Goal: Transaction & Acquisition: Purchase product/service

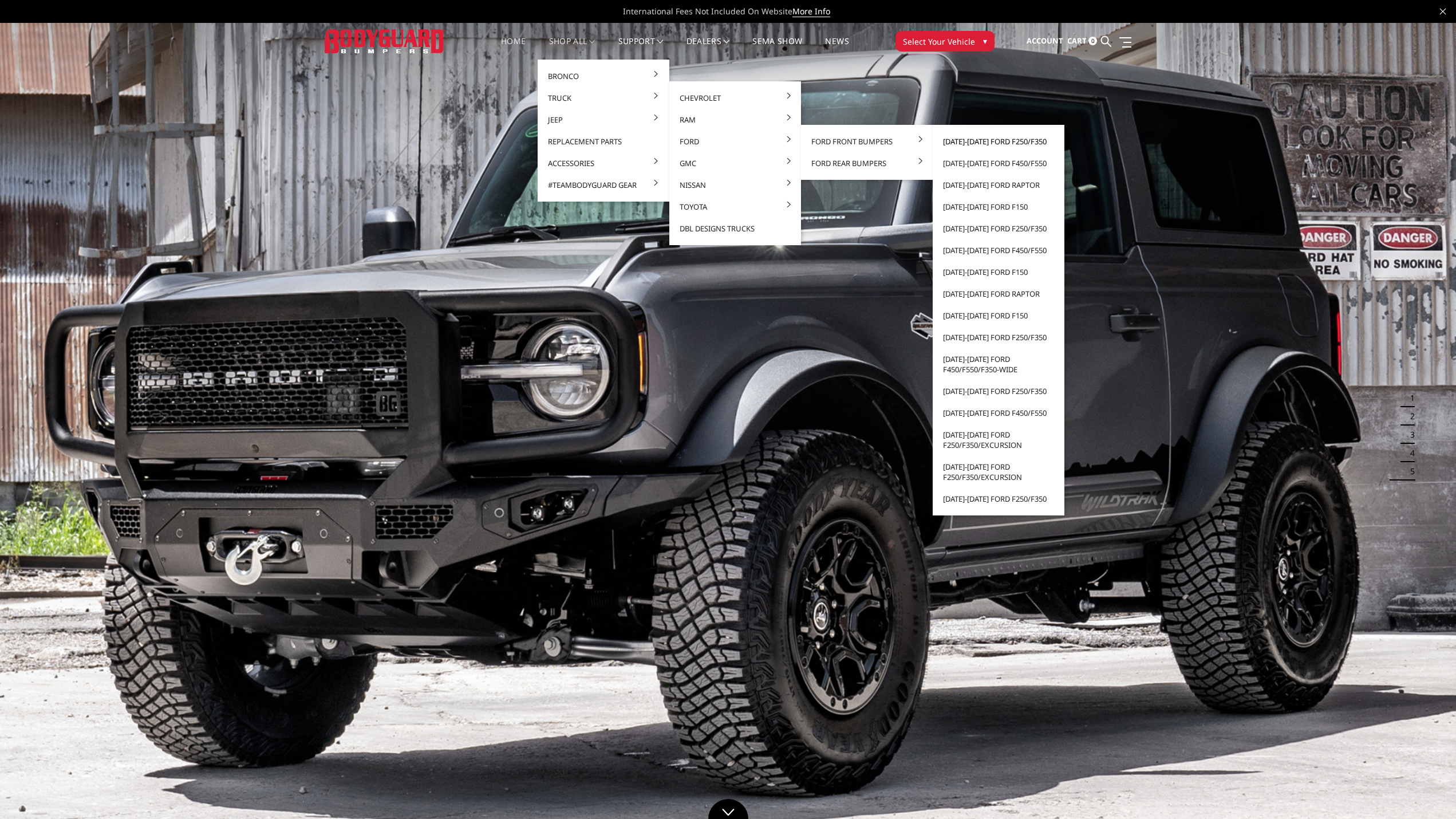
click at [1021, 141] on link "[DATE]-[DATE] Ford F250/F350" at bounding box center [998, 141] width 122 height 22
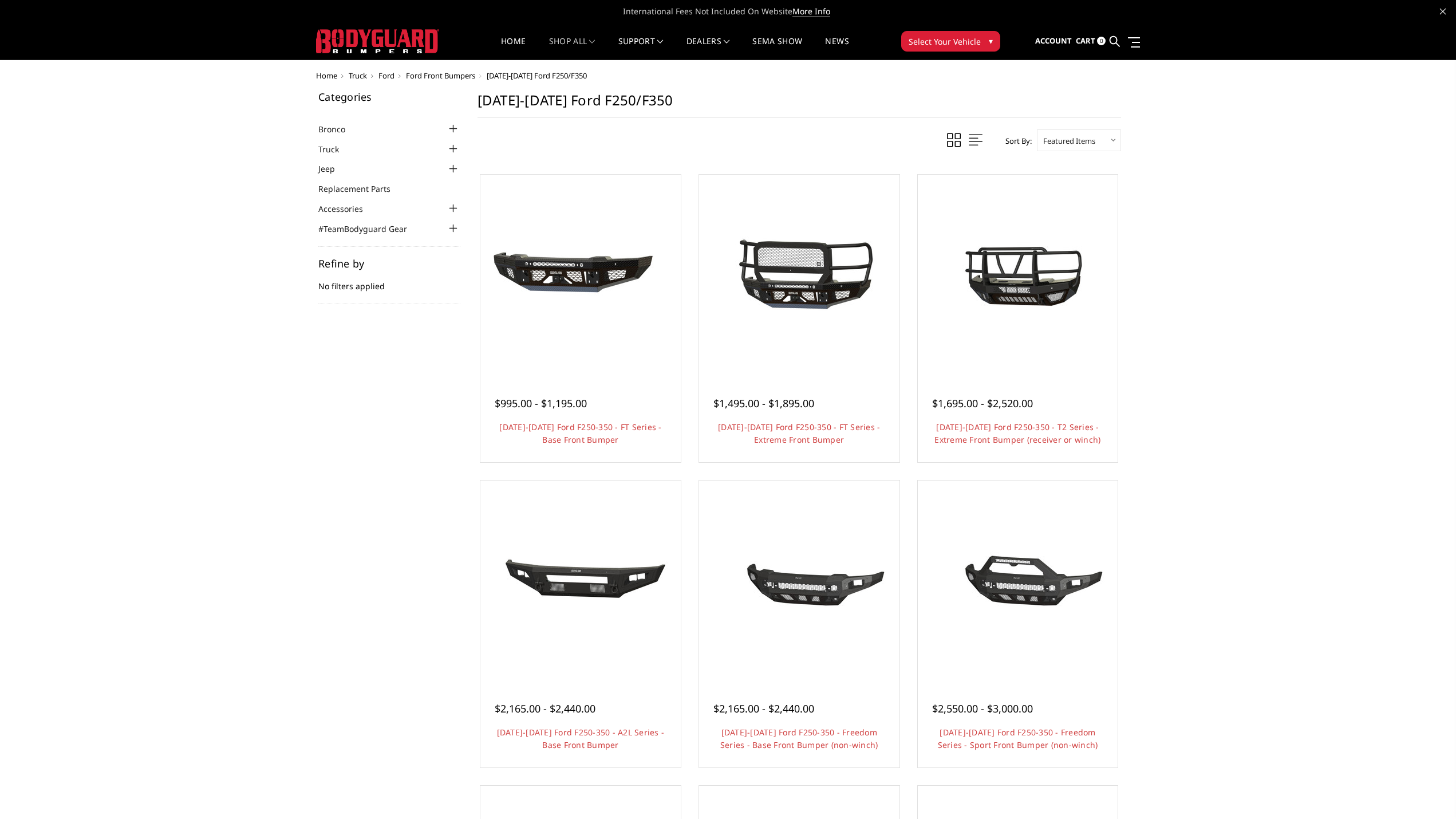
click at [948, 272] on img at bounding box center [1017, 274] width 183 height 99
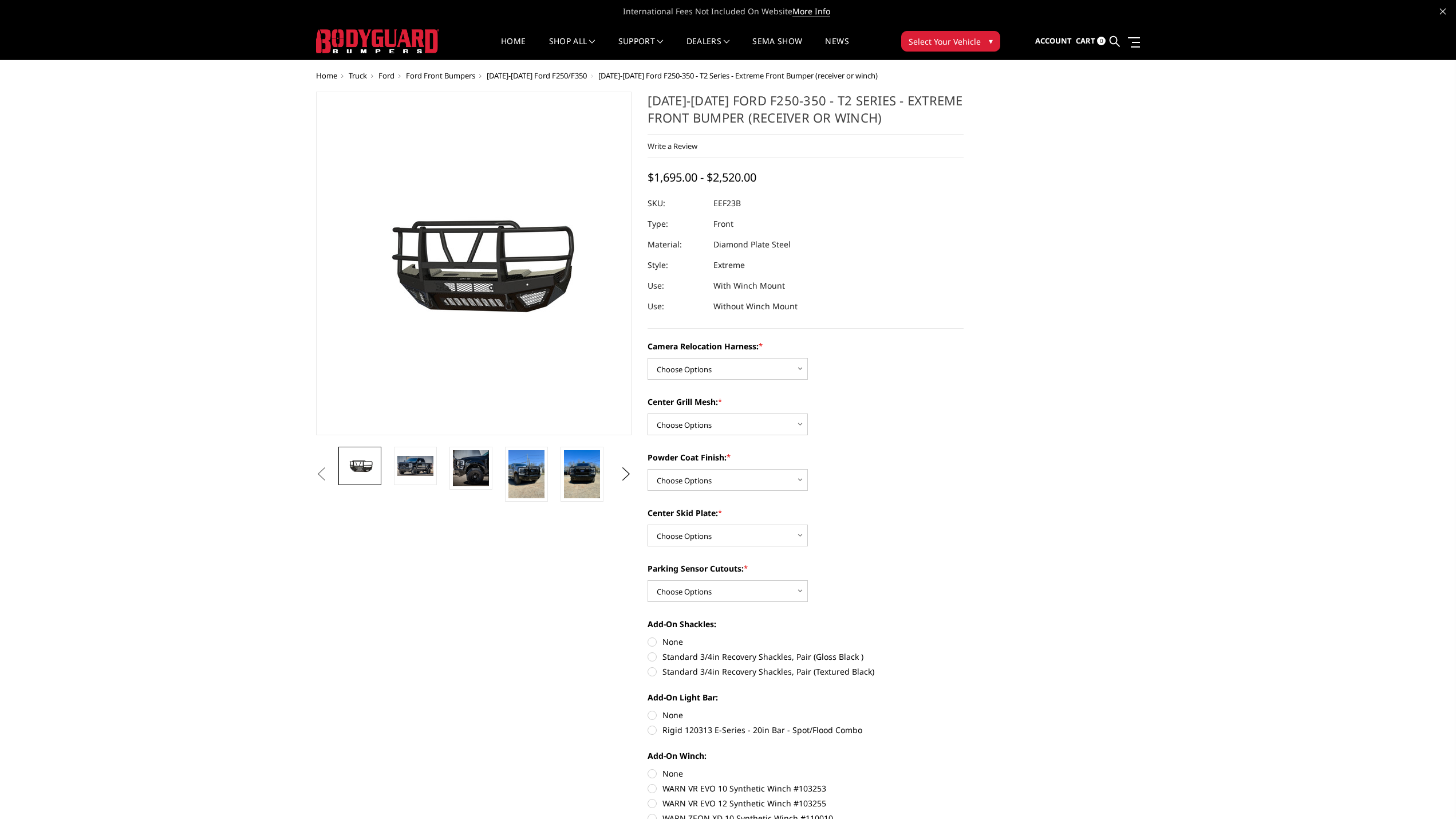
click at [418, 466] on img at bounding box center [415, 465] width 36 height 19
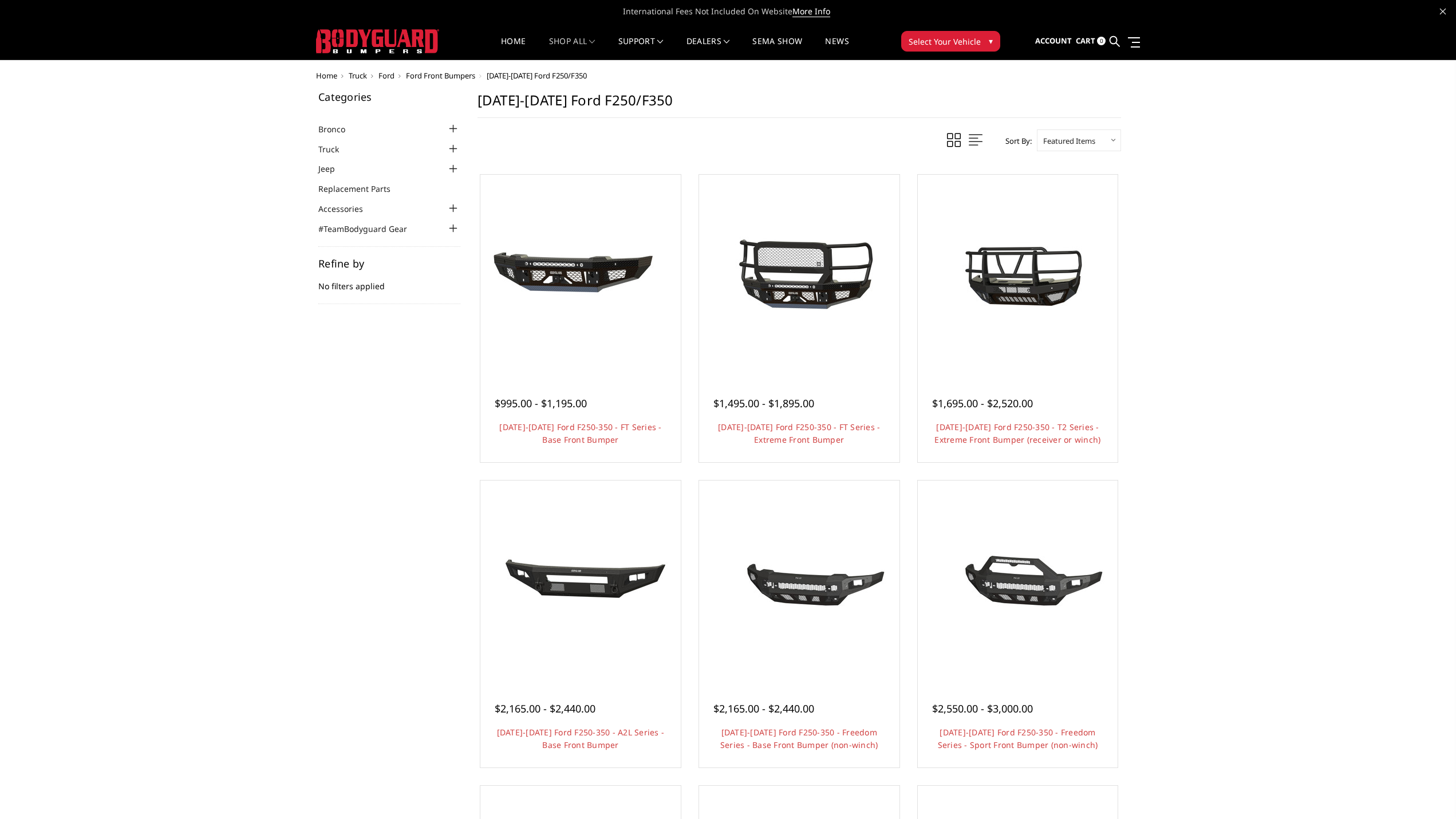
click at [809, 282] on link "Quick view" at bounding box center [799, 294] width 76 height 27
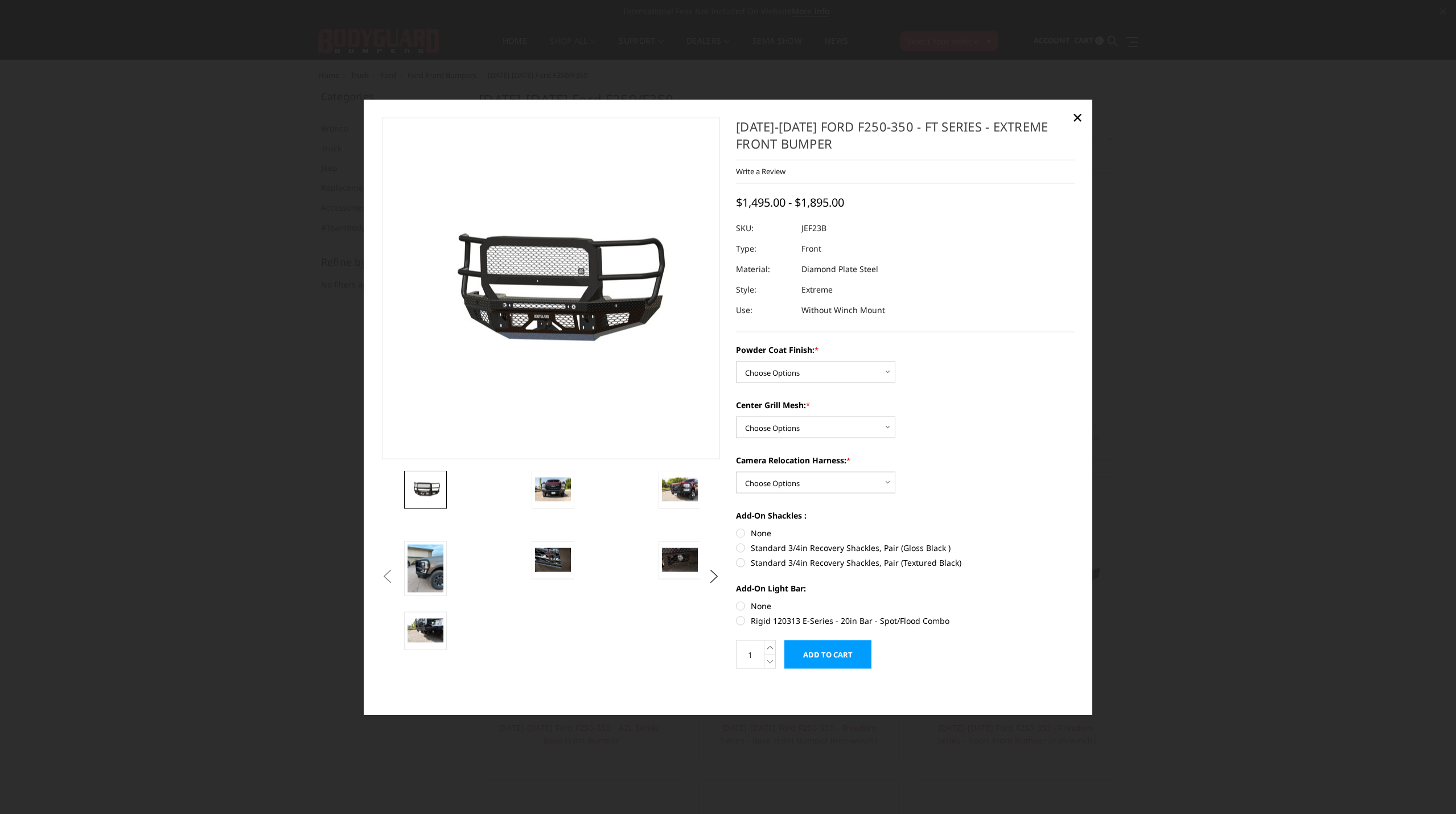
click at [541, 484] on img at bounding box center [553, 490] width 36 height 24
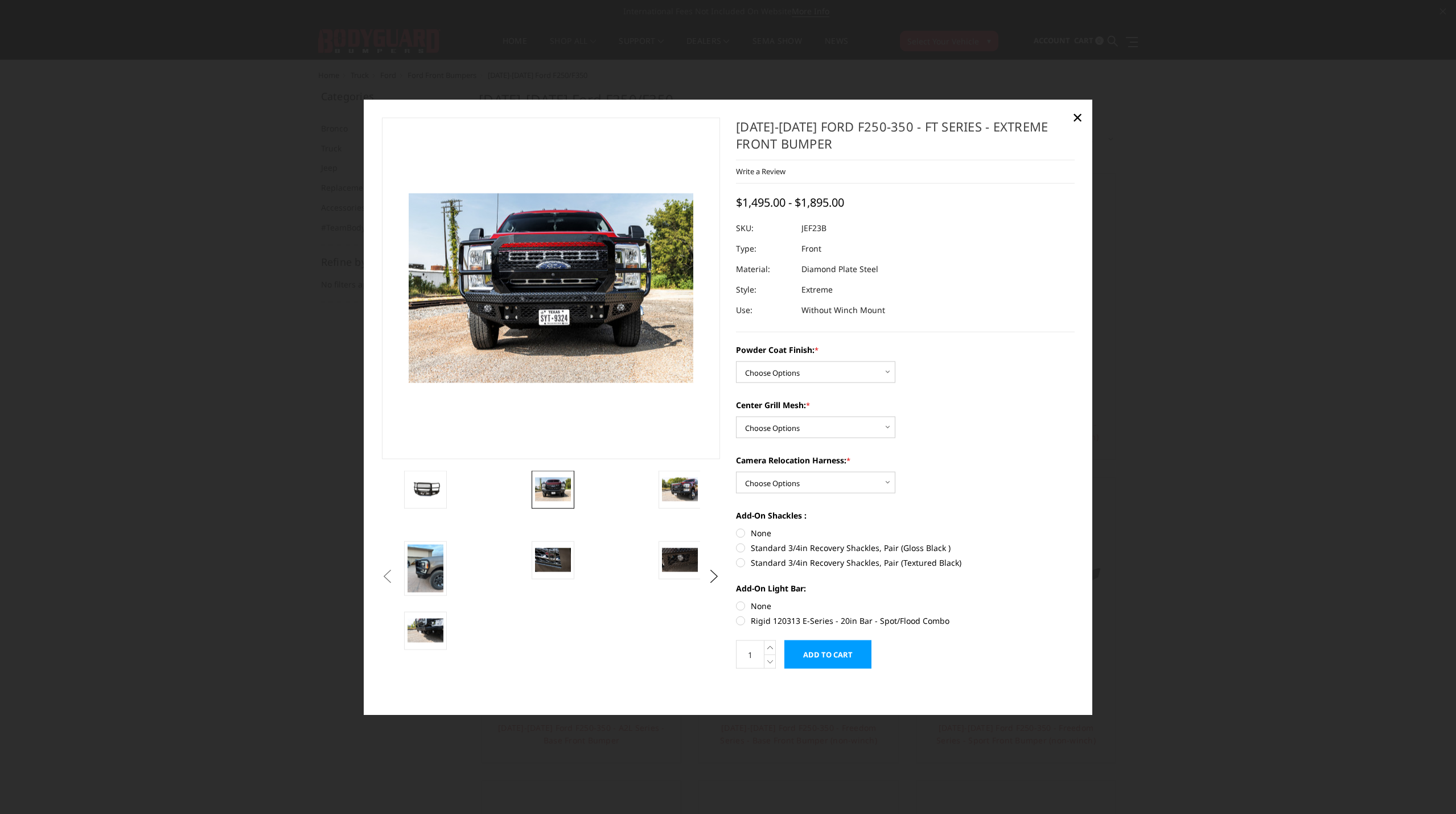
click at [674, 486] on img at bounding box center [680, 490] width 36 height 24
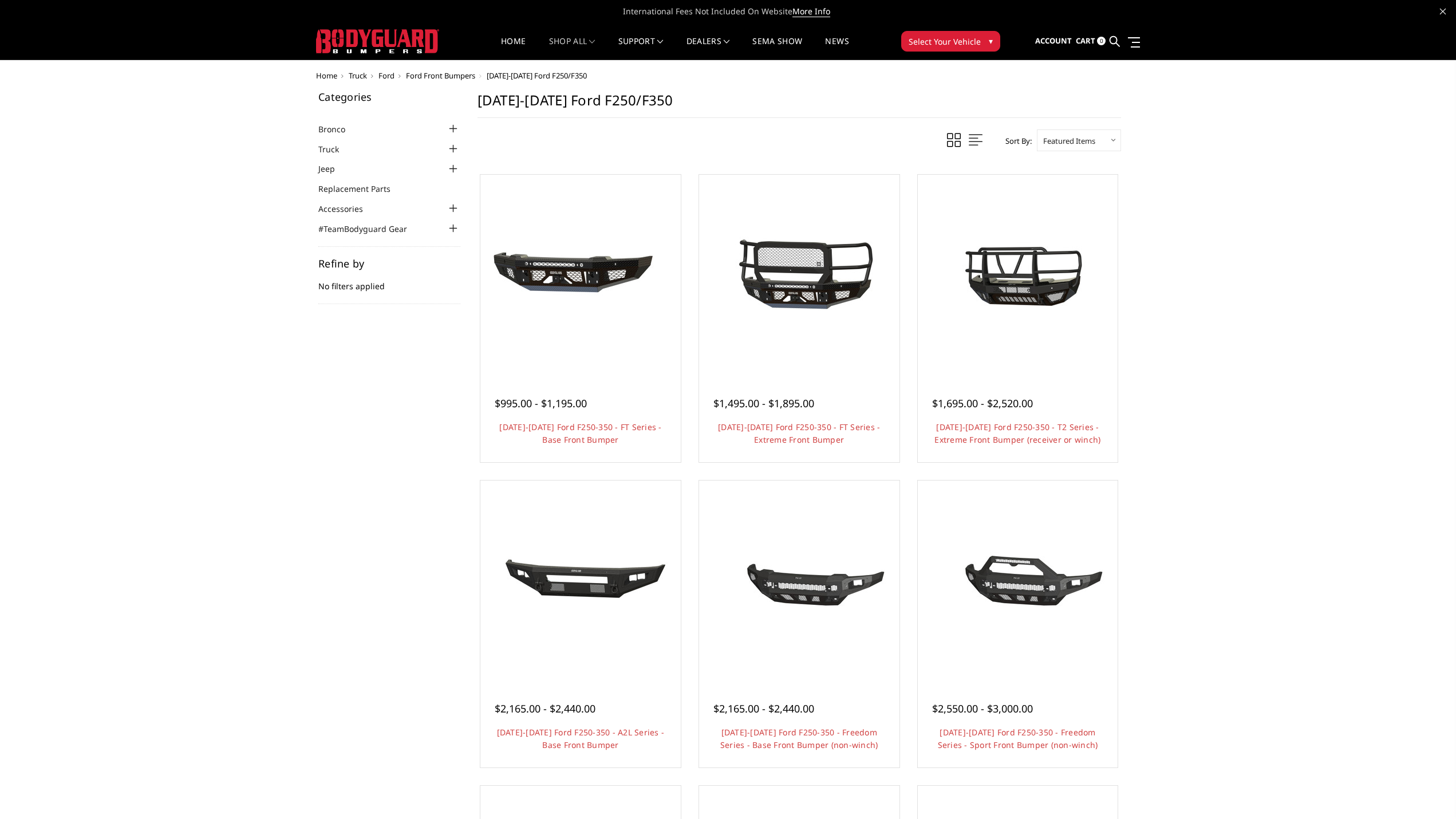
click at [1030, 238] on img at bounding box center [1017, 274] width 183 height 99
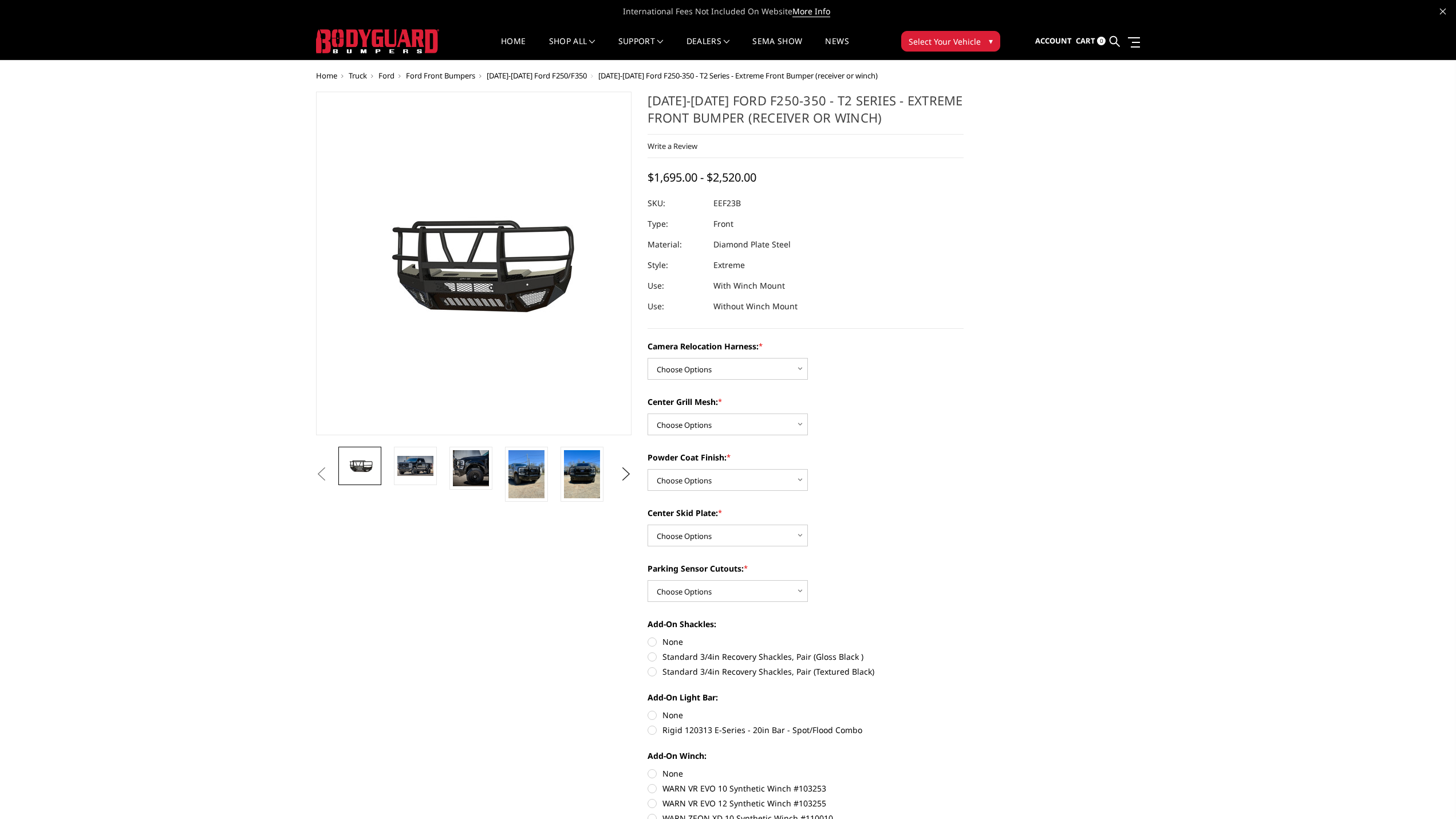
click at [419, 463] on img at bounding box center [415, 465] width 36 height 19
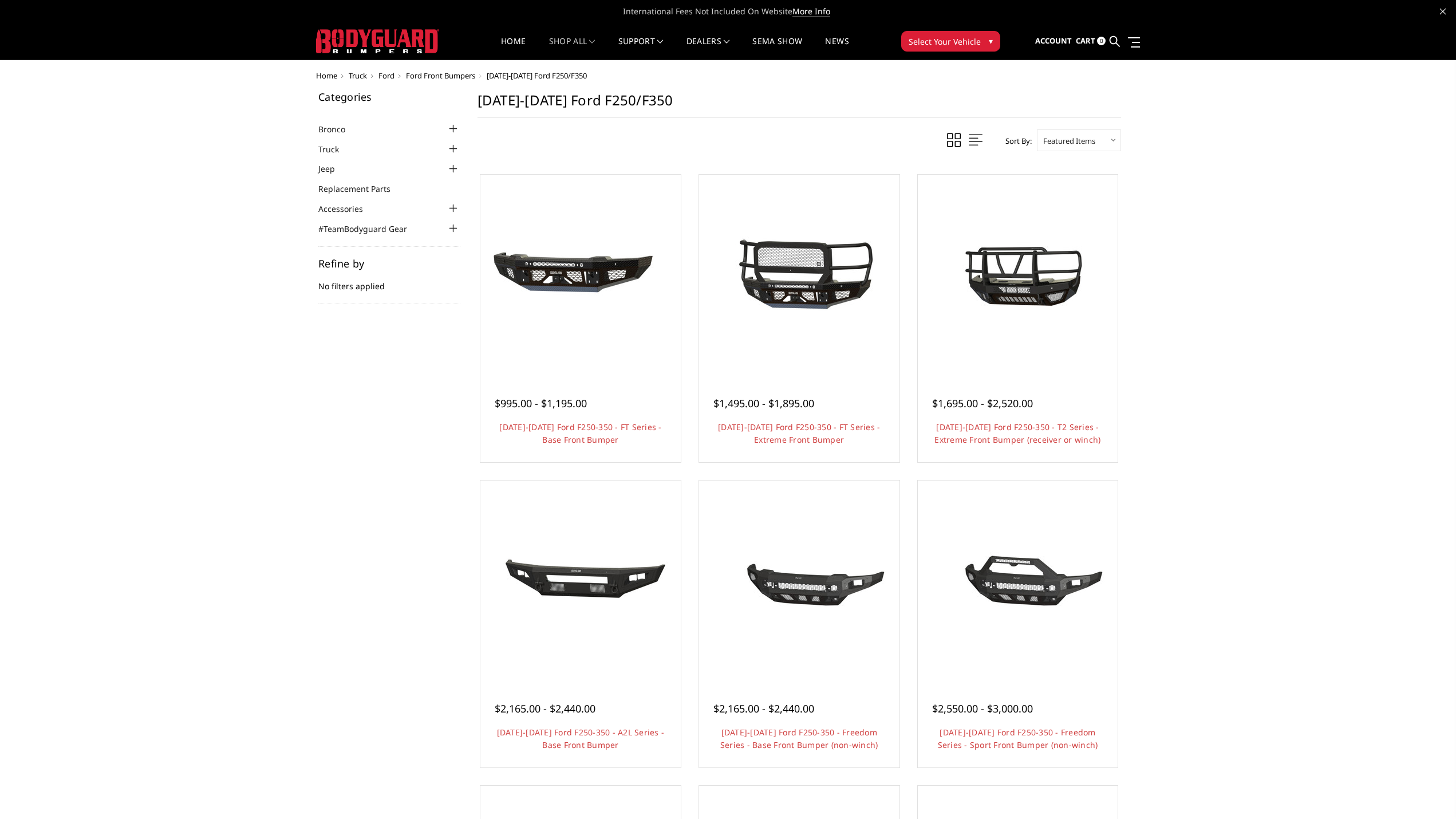
click at [798, 460] on link "Choose Options" at bounding box center [799, 471] width 86 height 22
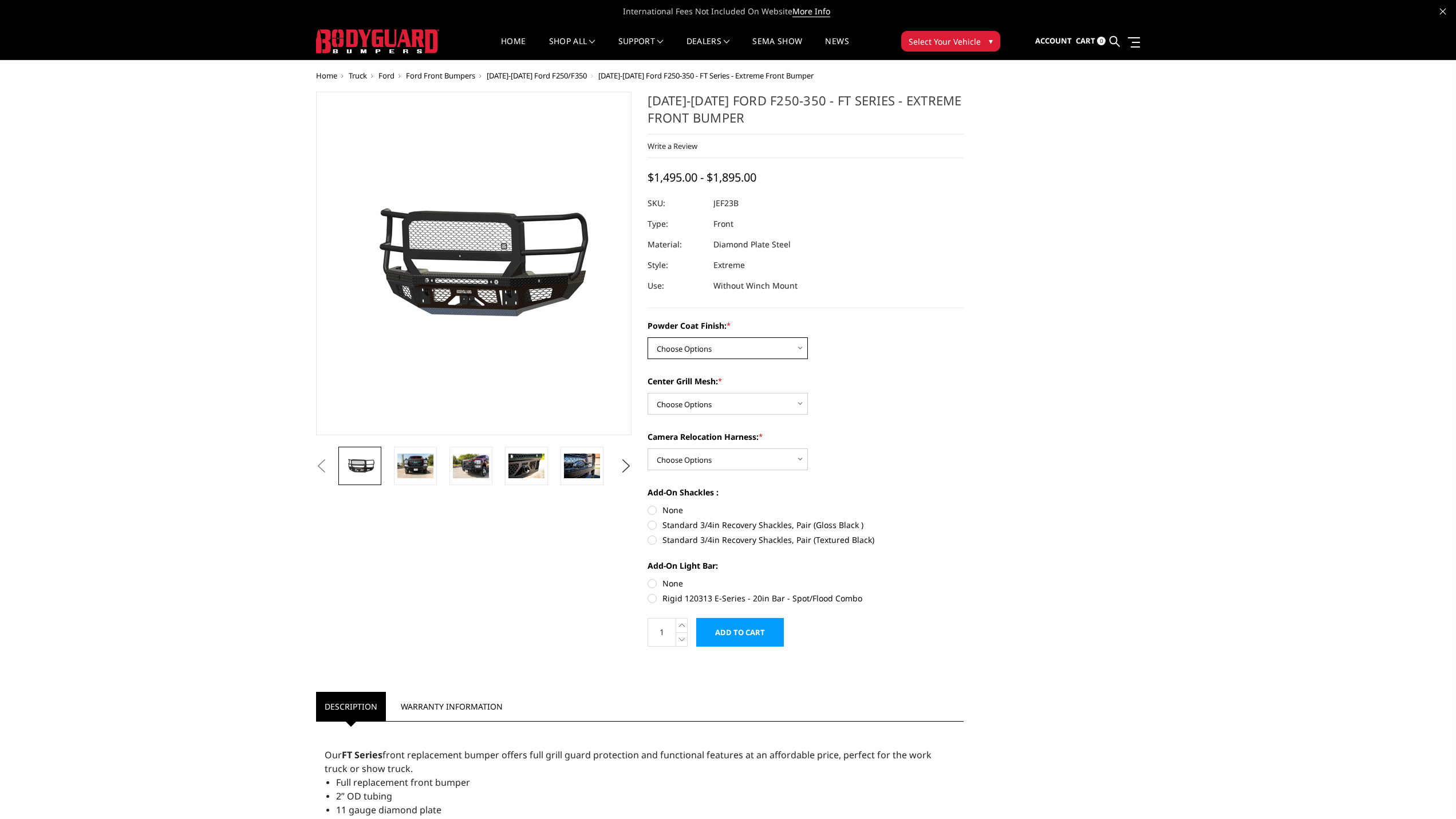
click at [711, 354] on select "Choose Options Bare Metal Gloss Black Powder Coat Textured Black Powder Coat" at bounding box center [728, 348] width 160 height 22
select select "3265"
click at [648, 337] on select "Choose Options Bare Metal Gloss Black Powder Coat Textured Black Powder Coat" at bounding box center [728, 348] width 160 height 22
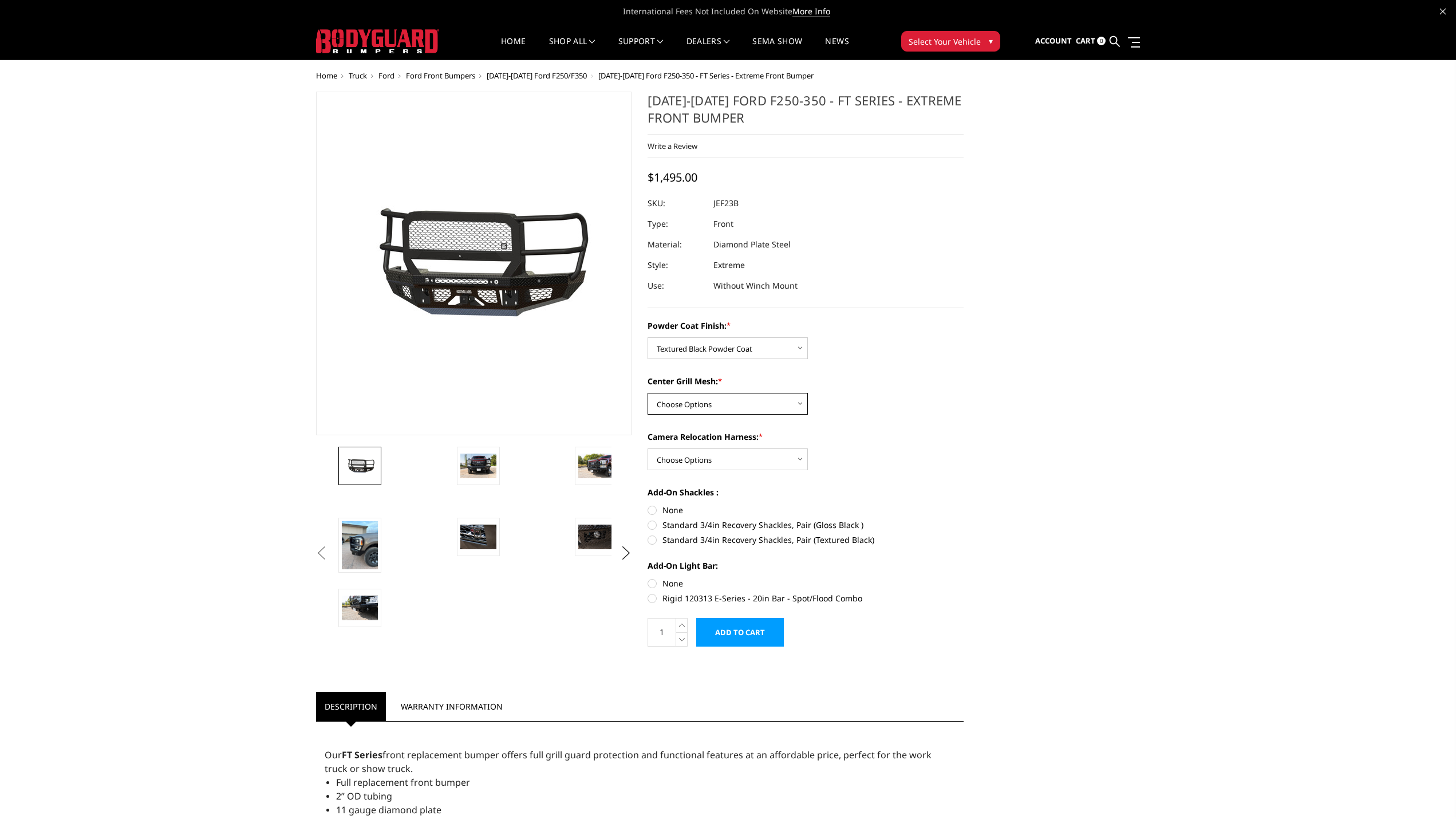
click at [719, 404] on select "Choose Options WITH Expanded Metal in Center Grill WITHOUT Expanded Metal in Ce…" at bounding box center [728, 404] width 160 height 22
select select "3267"
click at [648, 393] on select "Choose Options WITH Expanded Metal in Center Grill WITHOUT Expanded Metal in Ce…" at bounding box center [728, 404] width 160 height 22
click at [742, 453] on select "Choose Options WITH Camera Relocation Harness WITHOUT Camera Relocation Harness" at bounding box center [728, 459] width 160 height 22
select select "3268"
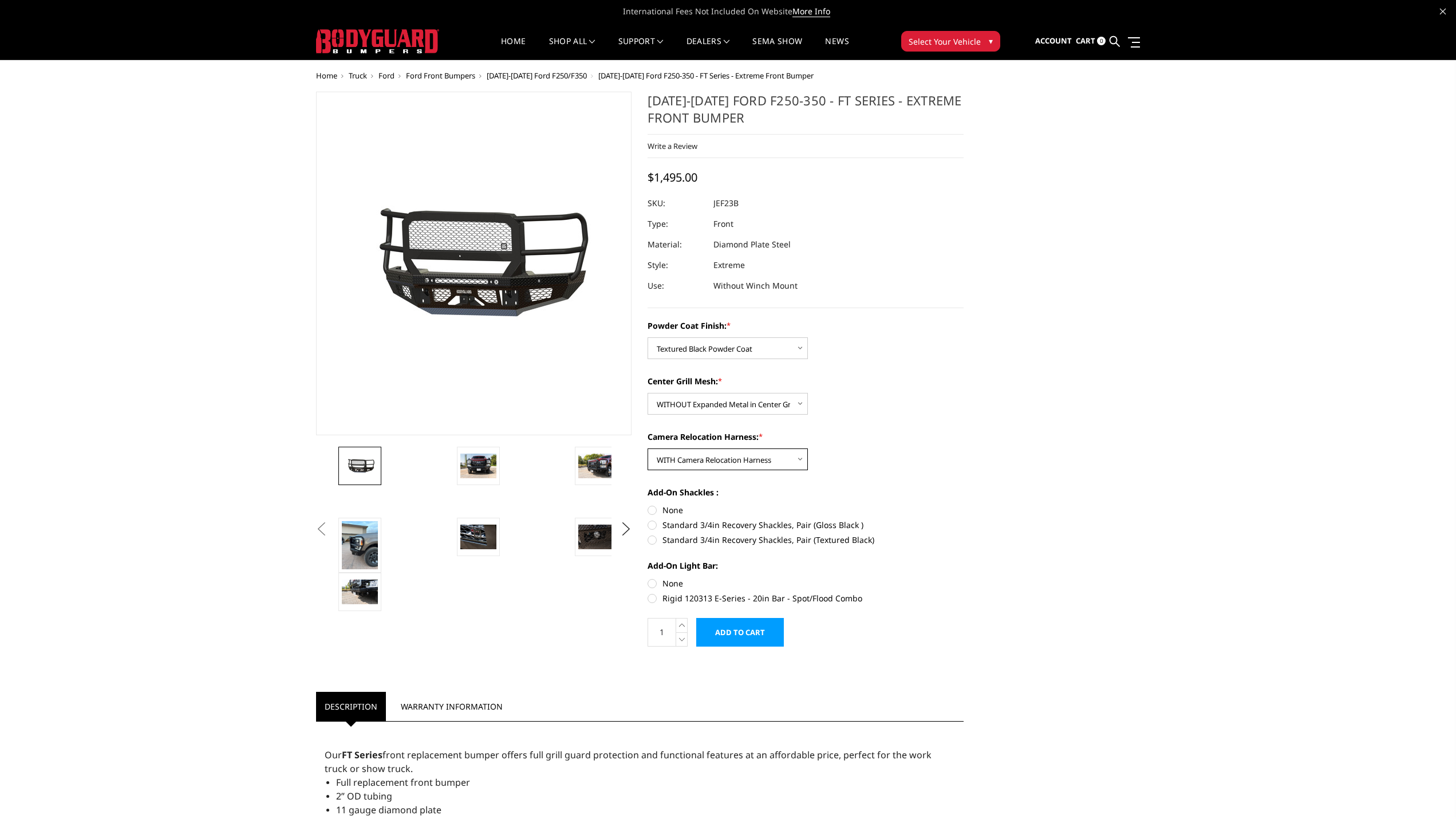
click at [648, 448] on select "Choose Options WITH Camera Relocation Harness WITHOUT Camera Relocation Harness" at bounding box center [728, 459] width 160 height 22
click at [655, 540] on label "Standard 3/4in Recovery Shackles, Pair (Textured Black)" at bounding box center [806, 539] width 316 height 12
click at [964, 519] on input "Standard 3/4in Recovery Shackles, Pair (Textured Black)" at bounding box center [964, 519] width 1 height 1
radio input "true"
click at [757, 628] on input "Add to Cart" at bounding box center [740, 632] width 88 height 29
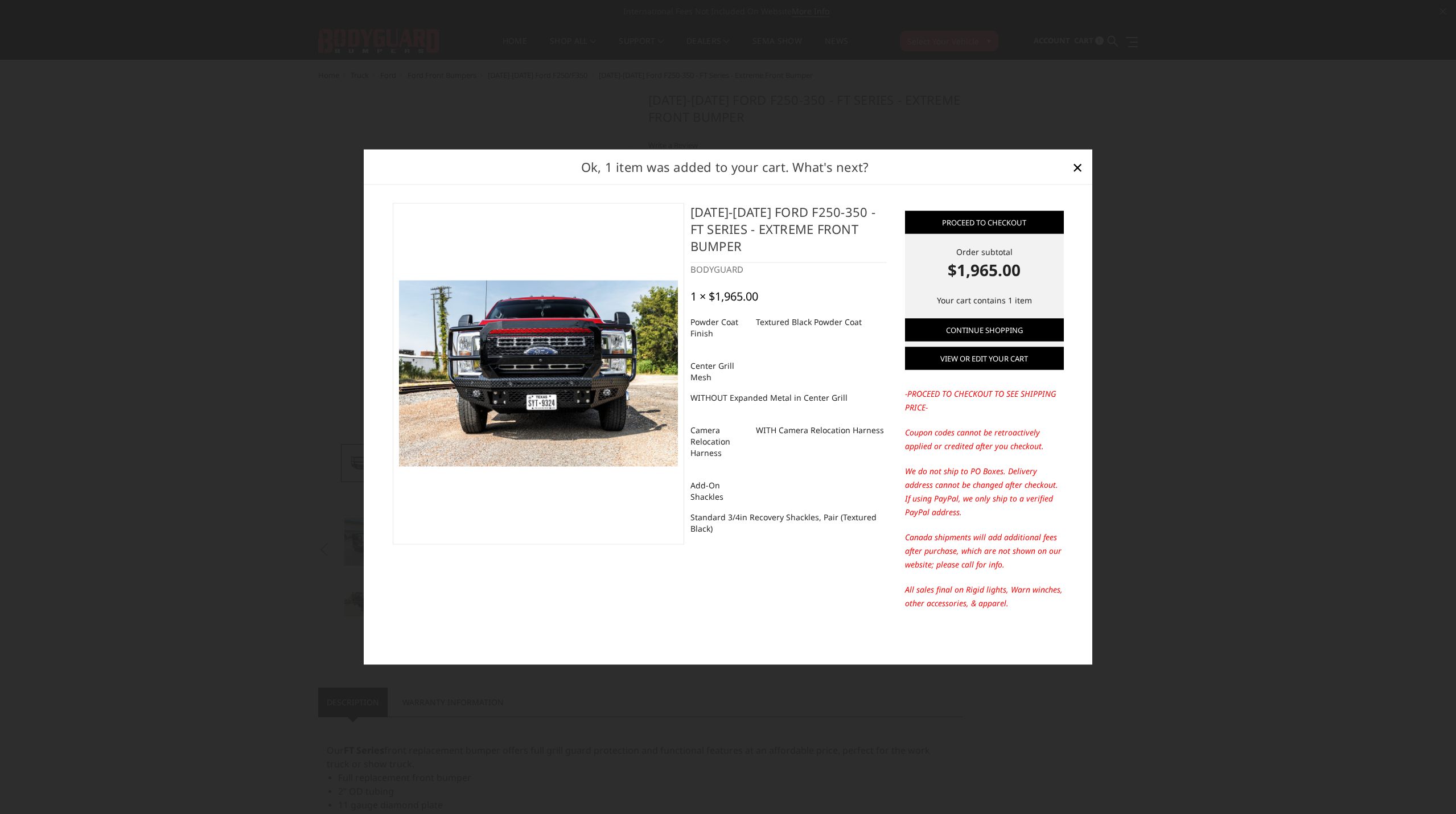
click at [975, 357] on link "View or edit your cart" at bounding box center [984, 358] width 159 height 23
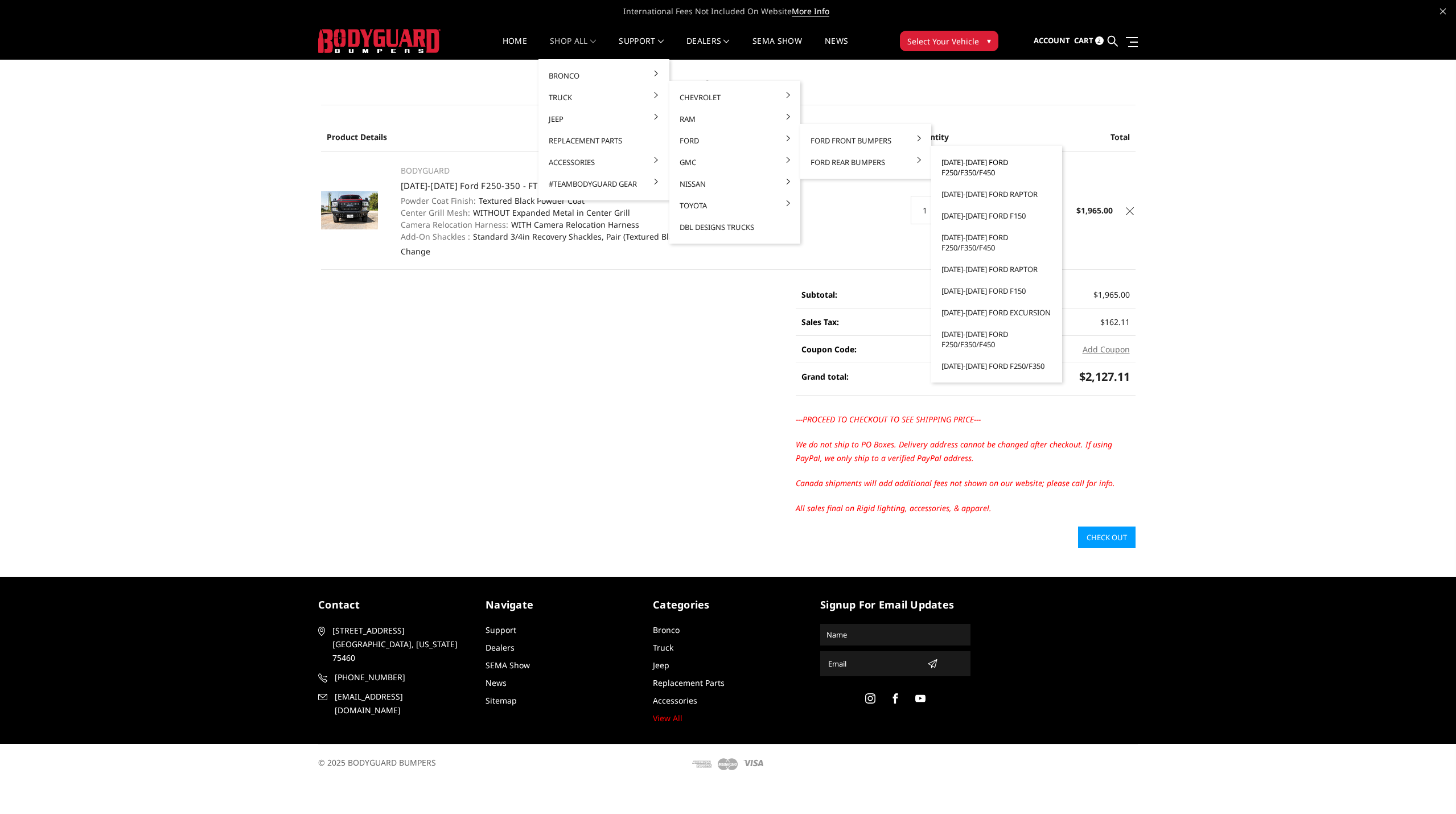
click at [989, 167] on link "2023-2025 Ford F250/F350/F450" at bounding box center [996, 167] width 122 height 32
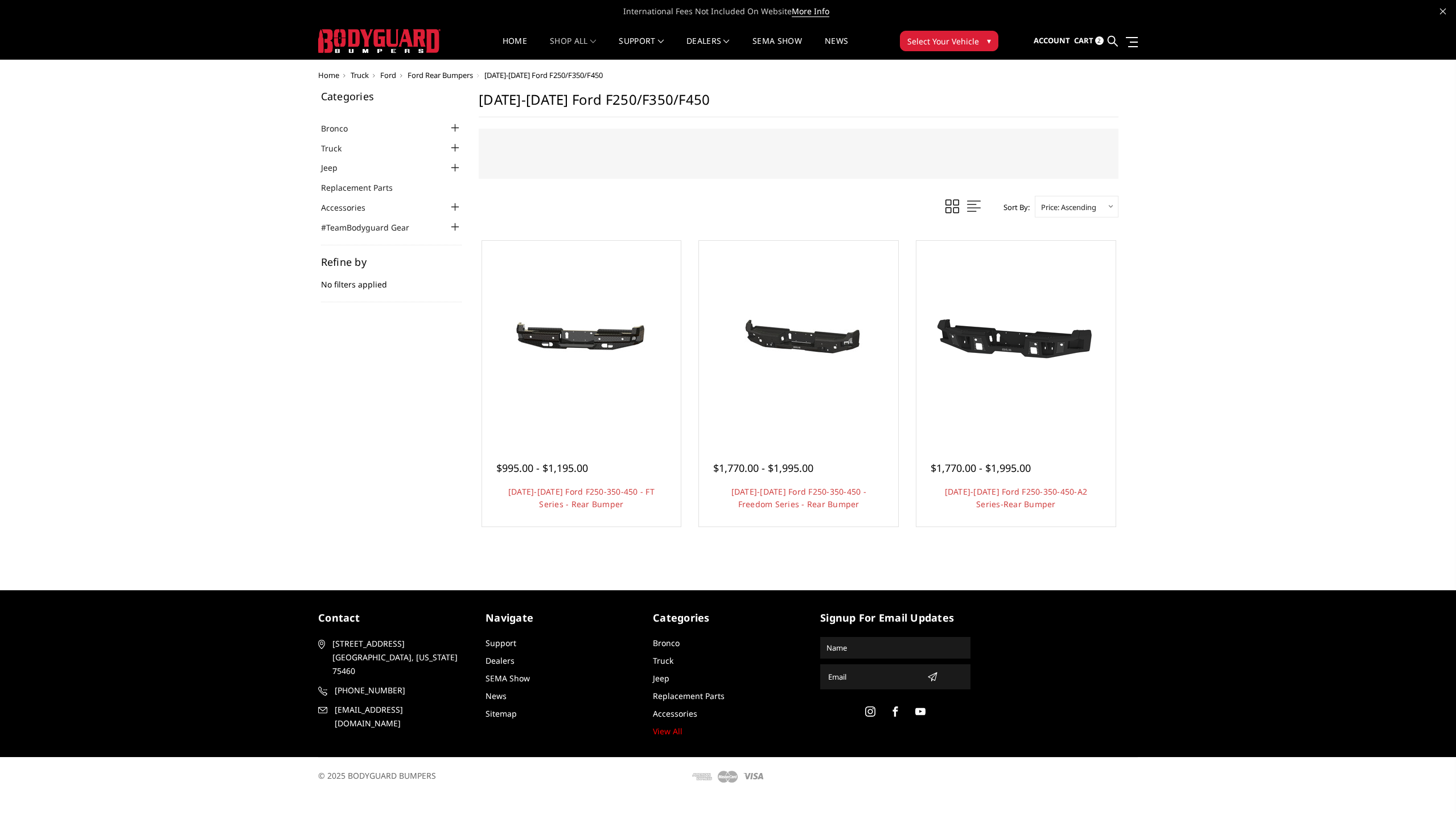
click at [614, 392] on div at bounding box center [582, 340] width 193 height 193
